Goal: Navigation & Orientation: Find specific page/section

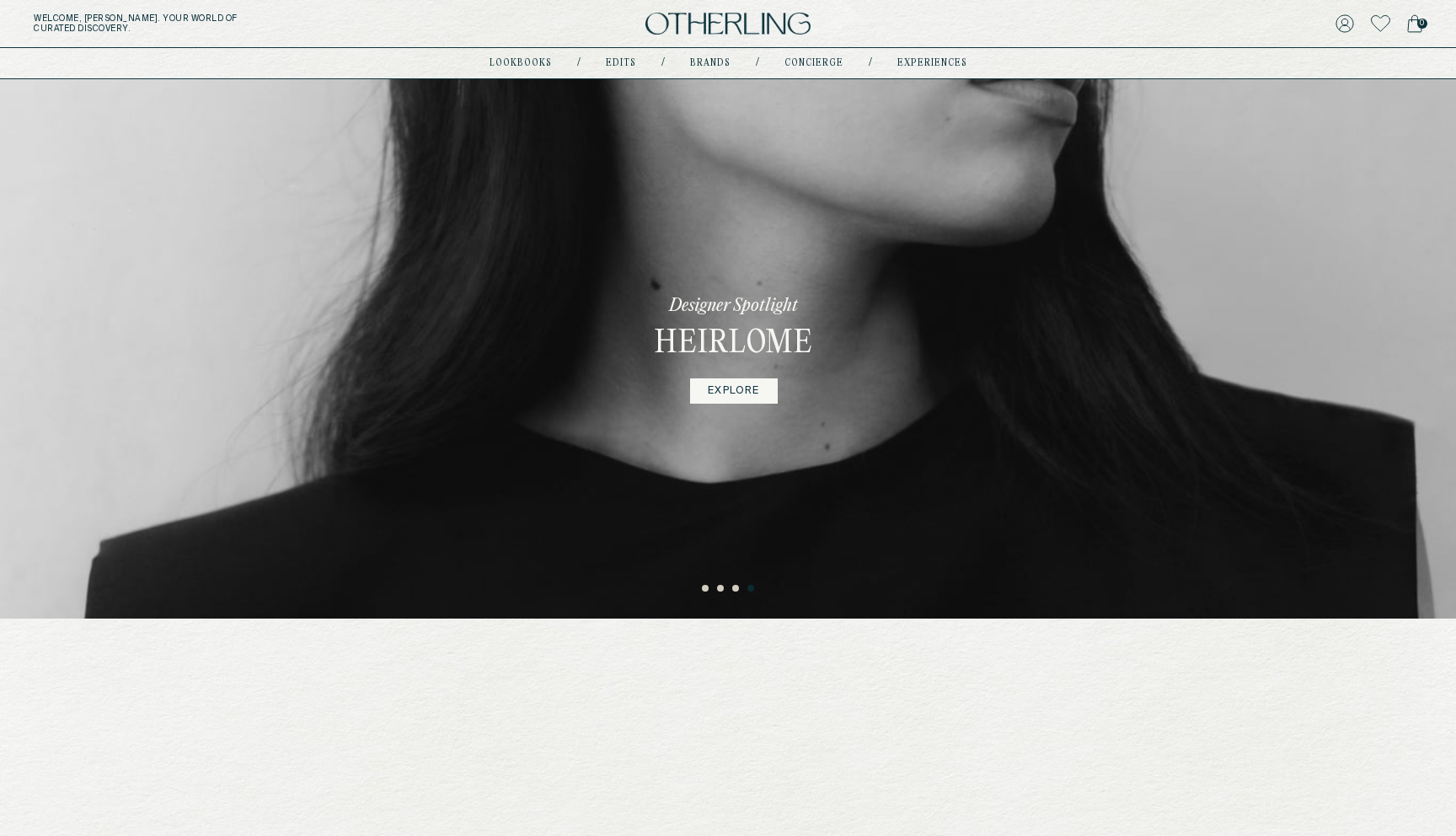
click at [532, 63] on link "lookbooks" at bounding box center [521, 62] width 62 height 8
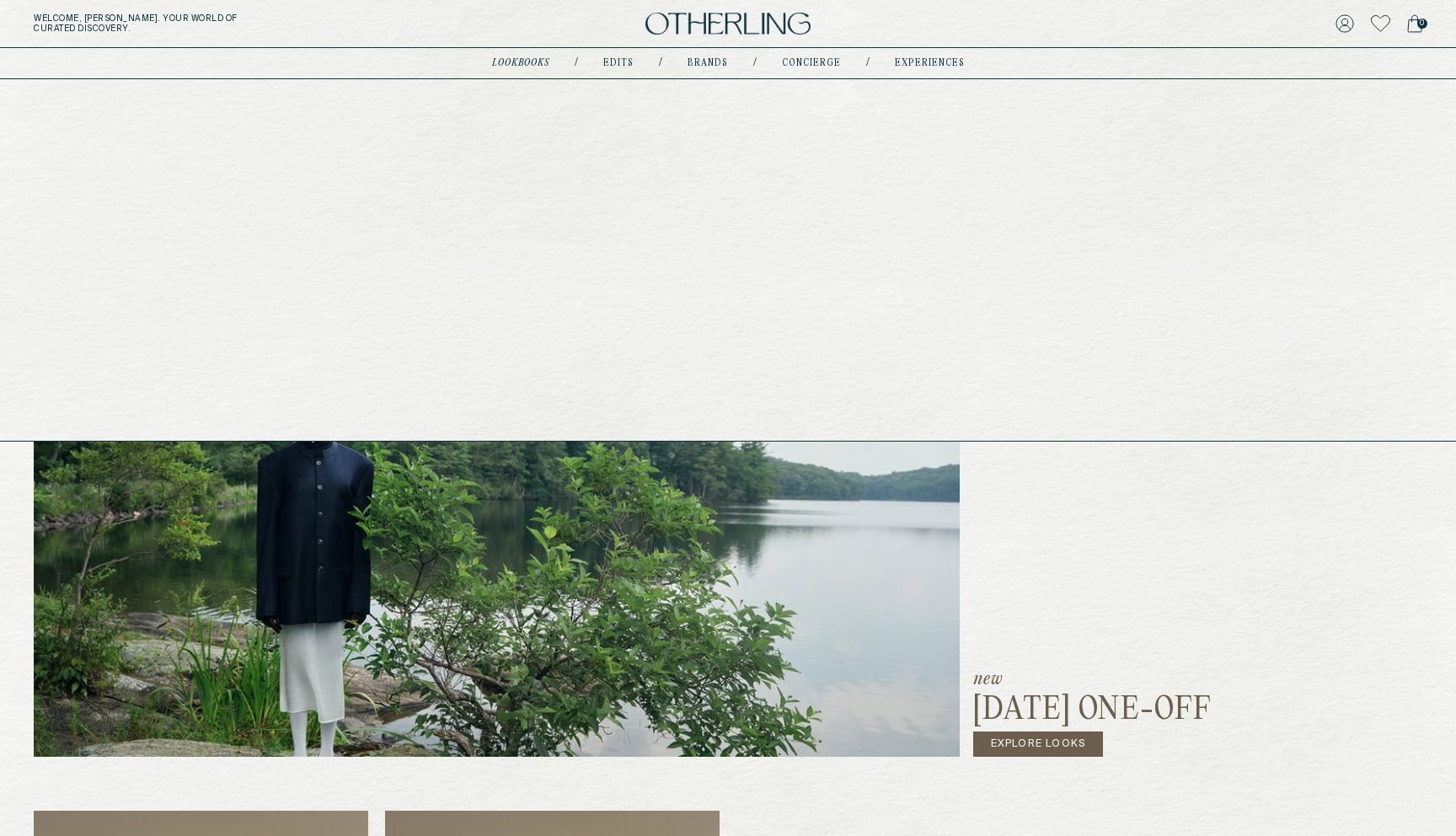
click at [702, 61] on link "Brands" at bounding box center [708, 62] width 41 height 8
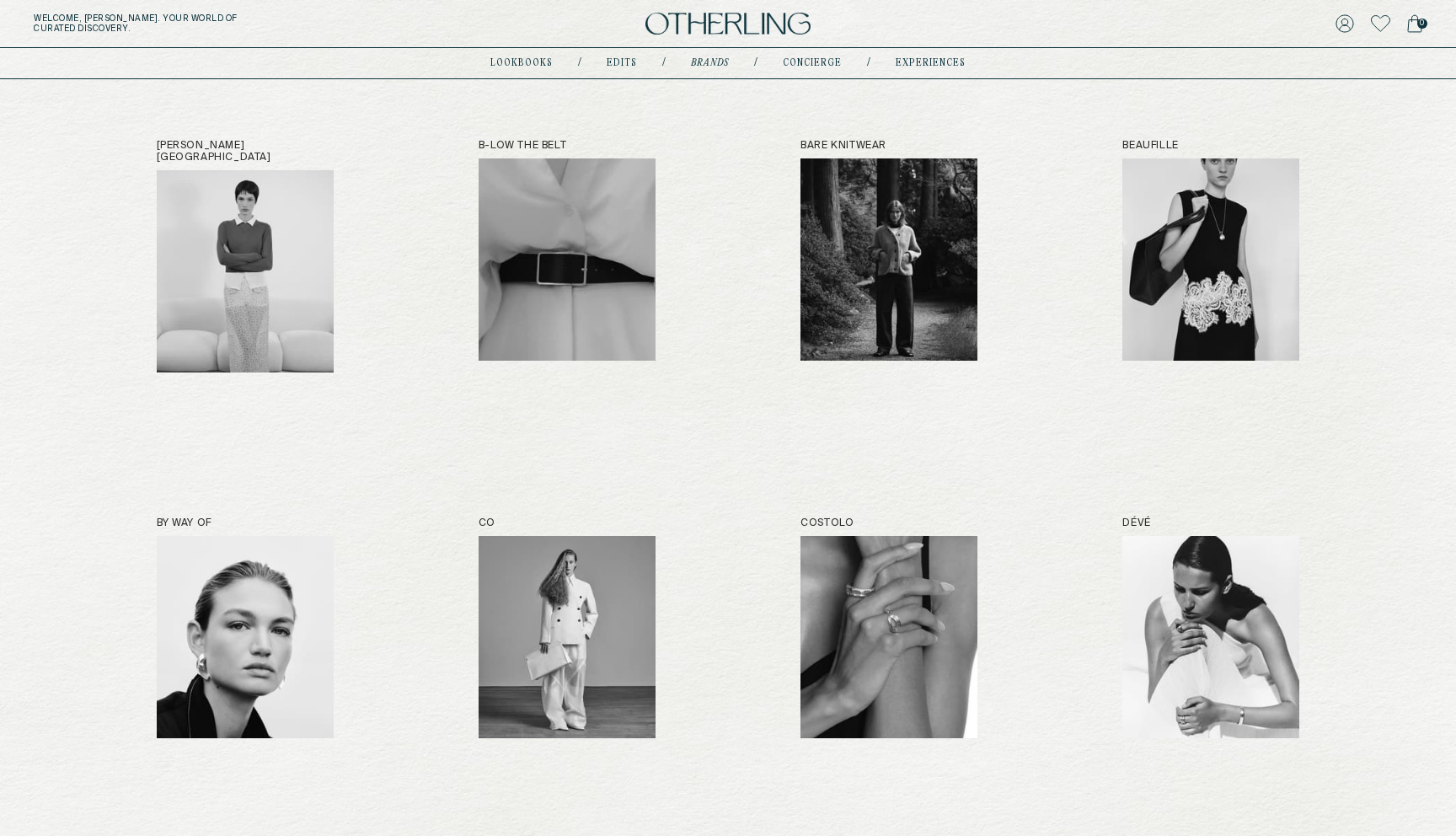
scroll to position [191, 0]
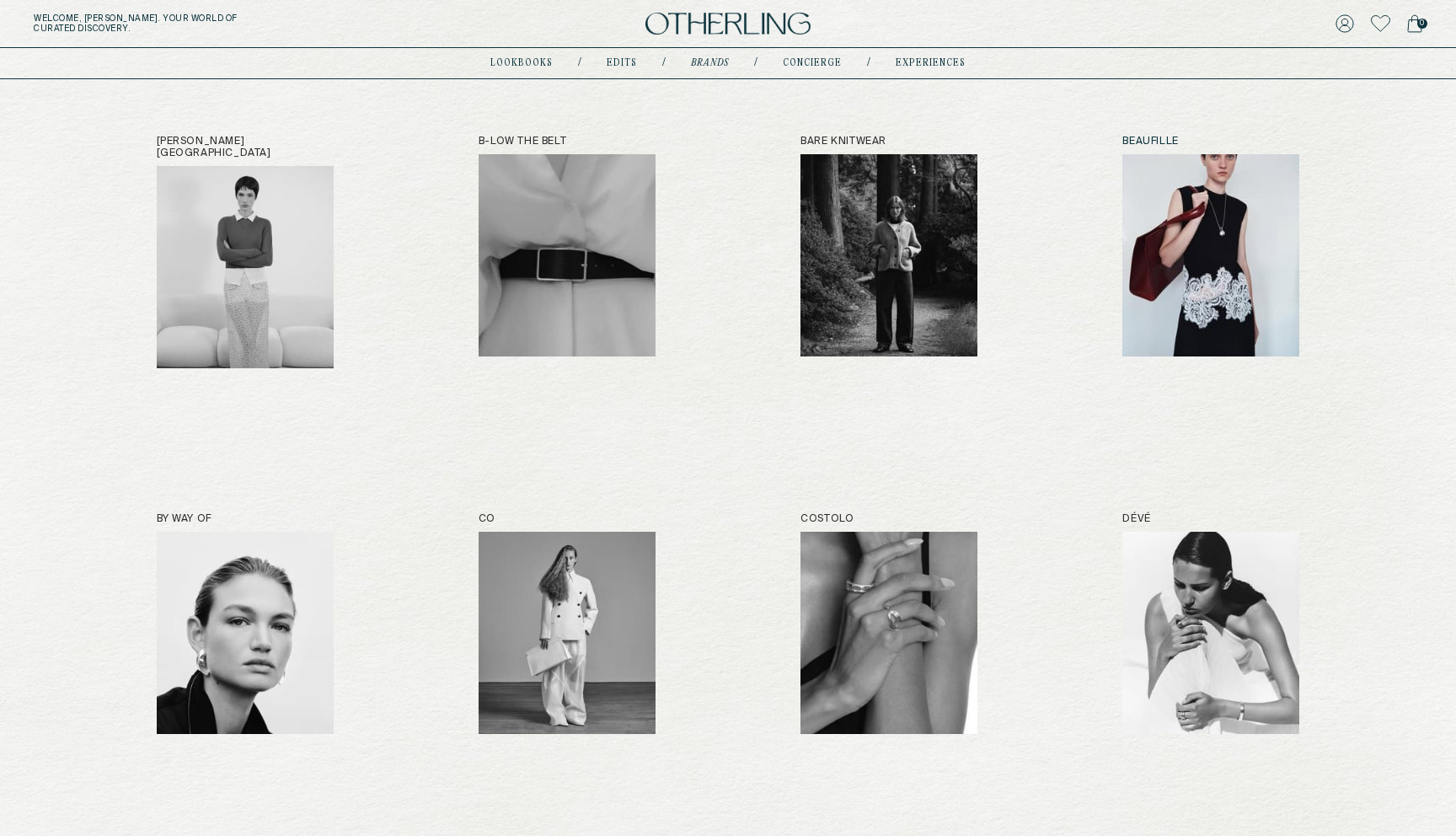
click at [1252, 235] on img at bounding box center [1211, 255] width 177 height 202
